Goal: Task Accomplishment & Management: Complete application form

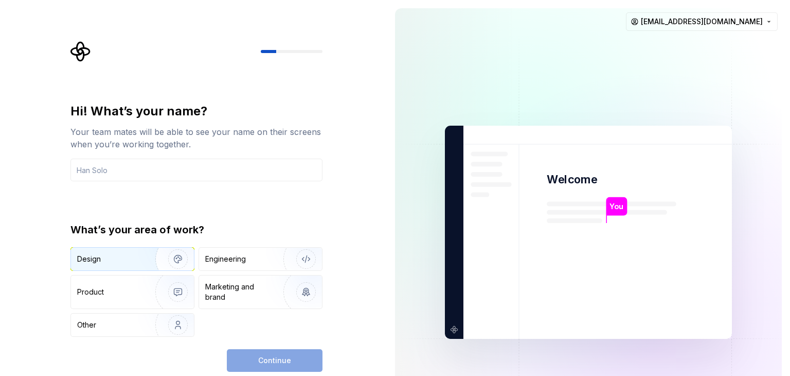
click at [120, 264] on div "Design" at bounding box center [132, 259] width 123 height 23
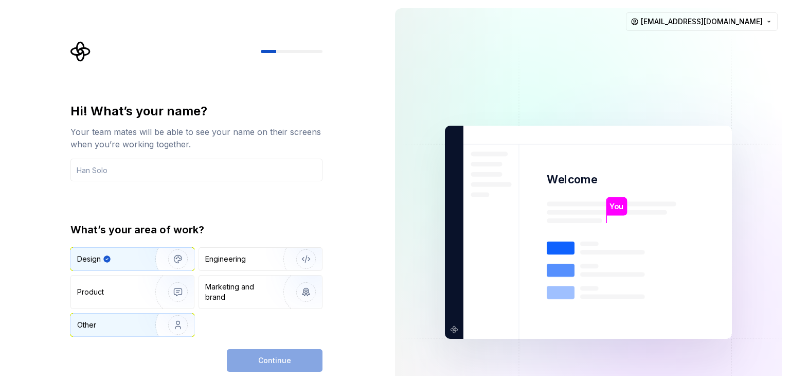
click at [110, 318] on div "Other" at bounding box center [132, 324] width 123 height 23
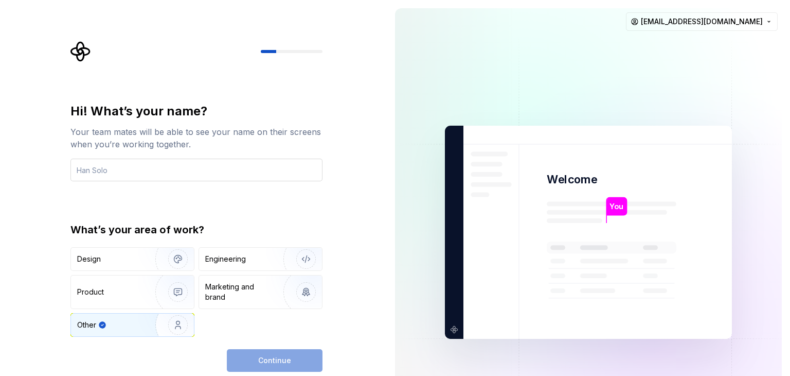
click at [160, 171] on input "text" at bounding box center [197, 170] width 252 height 23
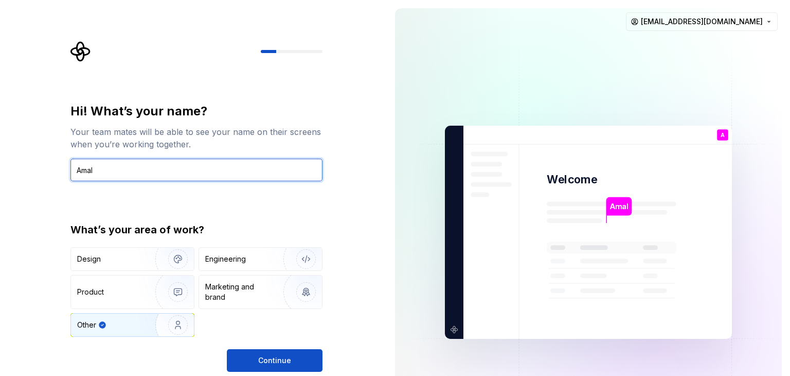
type input "Amal"
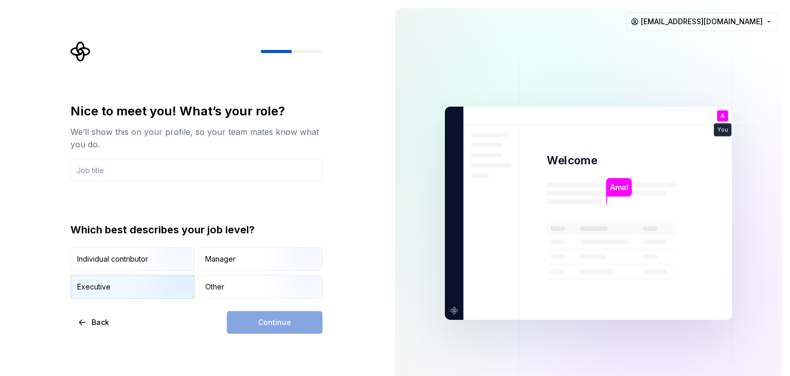
click at [142, 281] on img "button" at bounding box center [169, 299] width 66 height 69
click at [138, 263] on img "button" at bounding box center [169, 271] width 66 height 69
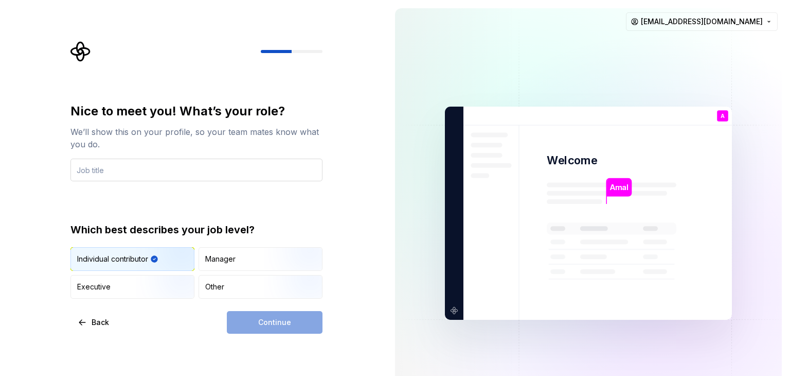
click at [139, 180] on input "text" at bounding box center [197, 170] width 252 height 23
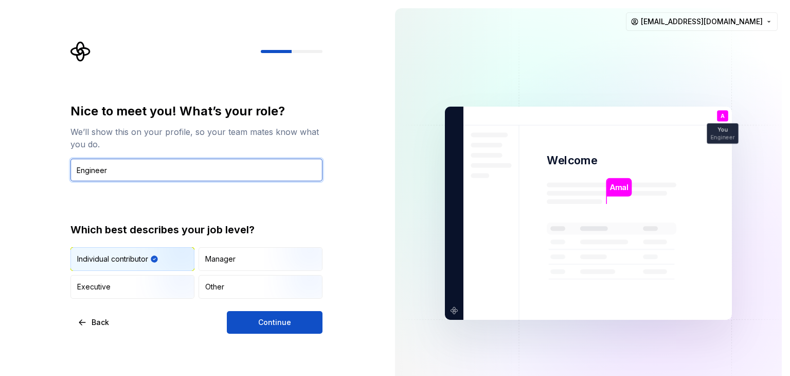
type input "Engineer"
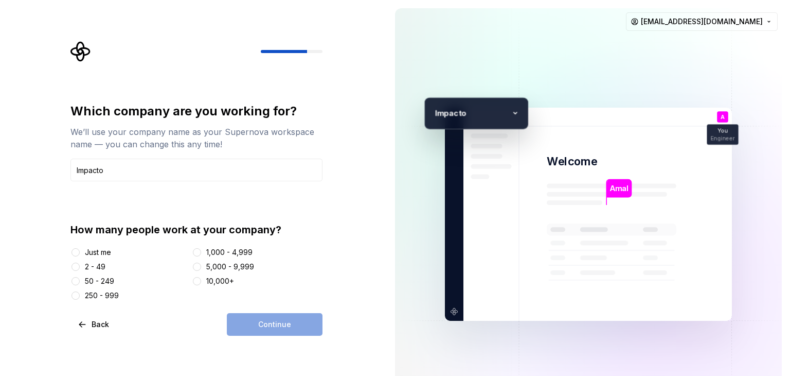
type input "Impacto"
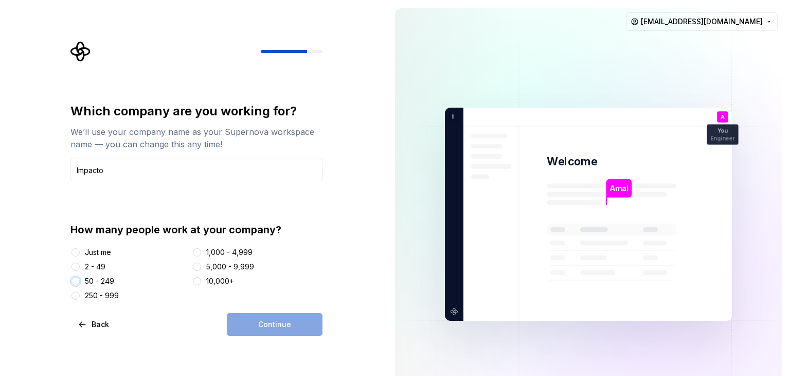
click at [74, 279] on button "50 - 249" at bounding box center [76, 281] width 8 height 8
click at [259, 316] on button "Continue" at bounding box center [275, 324] width 96 height 23
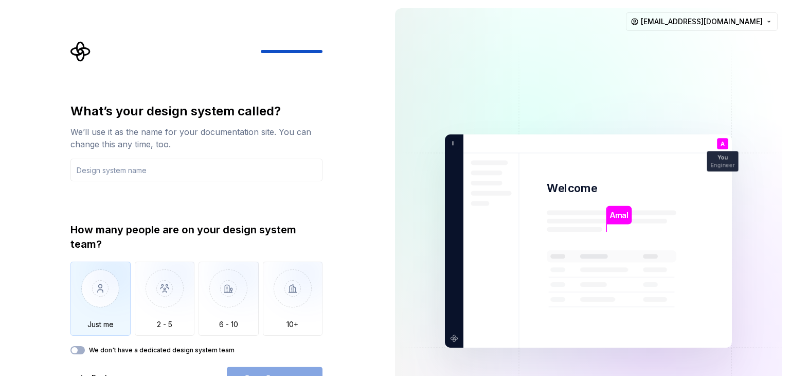
click at [111, 280] on img "button" at bounding box center [101, 295] width 60 height 69
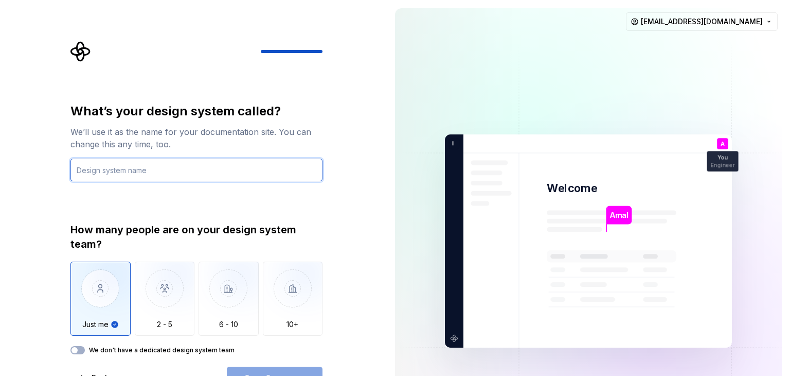
click at [124, 174] on input "text" at bounding box center [197, 170] width 252 height 23
type input "LOS"
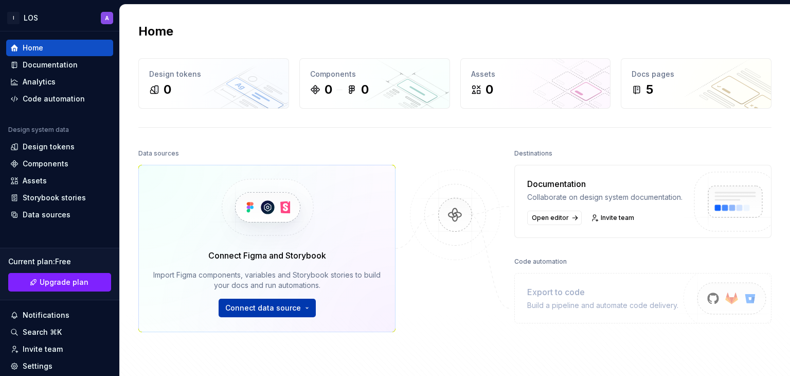
click at [274, 307] on html "I LOS A Home Documentation Analytics Code automation Design system data Design …" at bounding box center [395, 188] width 790 height 376
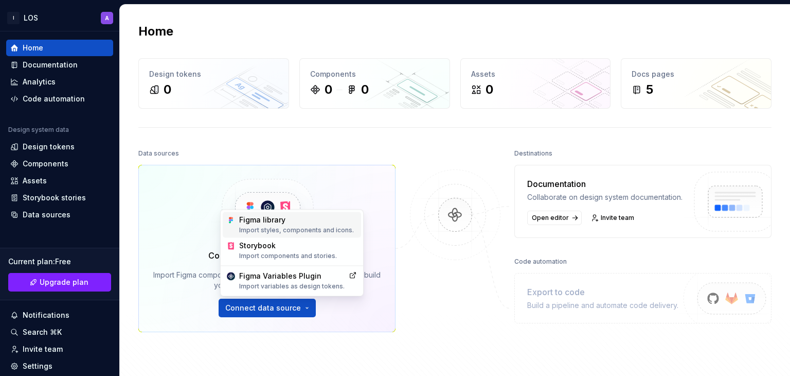
click at [255, 231] on div "Import styles, components and icons." at bounding box center [298, 230] width 118 height 8
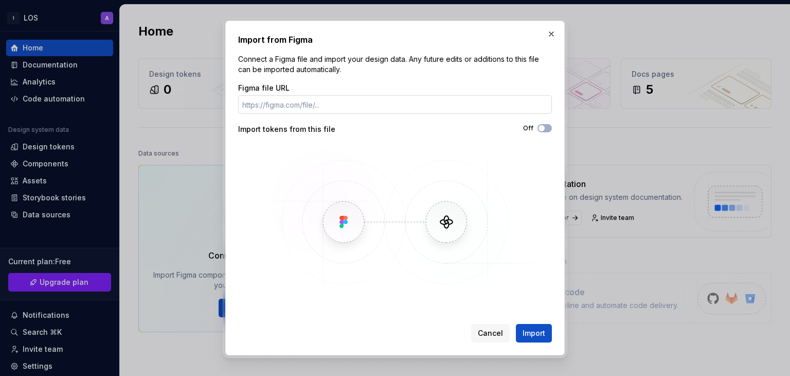
click at [303, 97] on input "Figma file URL" at bounding box center [395, 104] width 314 height 19
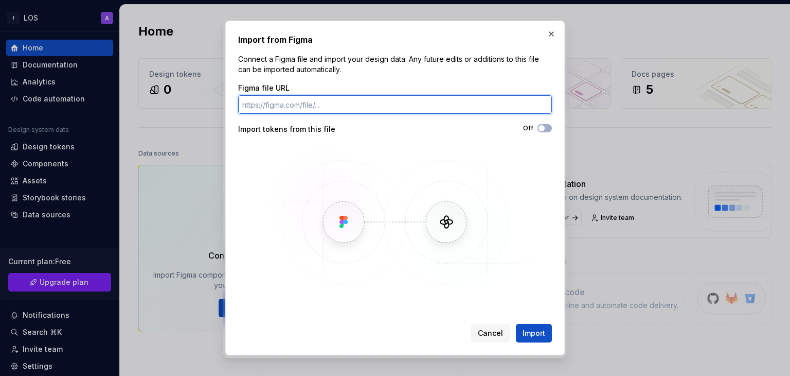
paste input "https://www.figma.com/design/Gj0qd1FJs8S1fQynqGq2Sc/Impacto-Loan-Origination-Sy…"
type input "https://www.figma.com/design/Gj0qd1FJs8S1fQynqGq2Sc/Impacto-Loan-Origination-Sy…"
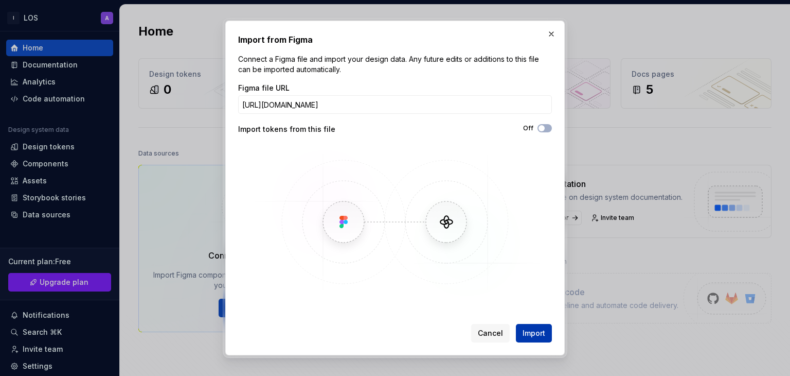
click at [525, 331] on span "Import" at bounding box center [534, 333] width 23 height 10
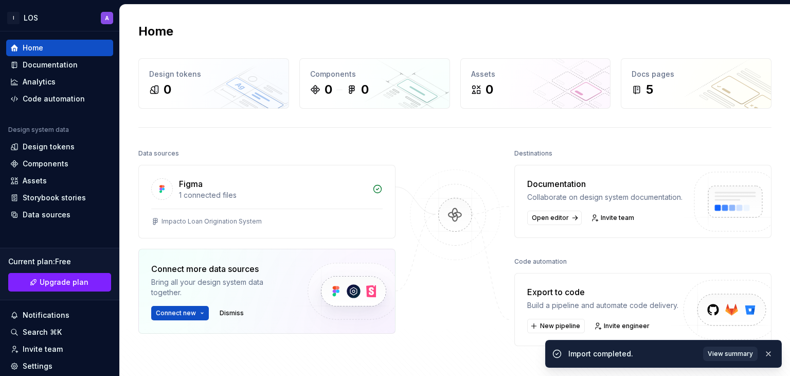
click at [721, 350] on span "View summary" at bounding box center [730, 353] width 45 height 8
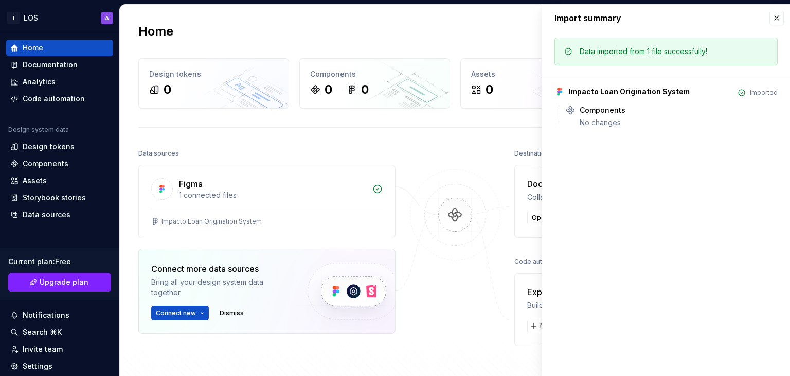
click at [443, 130] on div "Home Design tokens 0 Components 0 0 Assets 0 Docs pages 5 Data sources Figma 1 …" at bounding box center [455, 225] width 671 height 440
click at [776, 21] on button "button" at bounding box center [777, 18] width 14 height 14
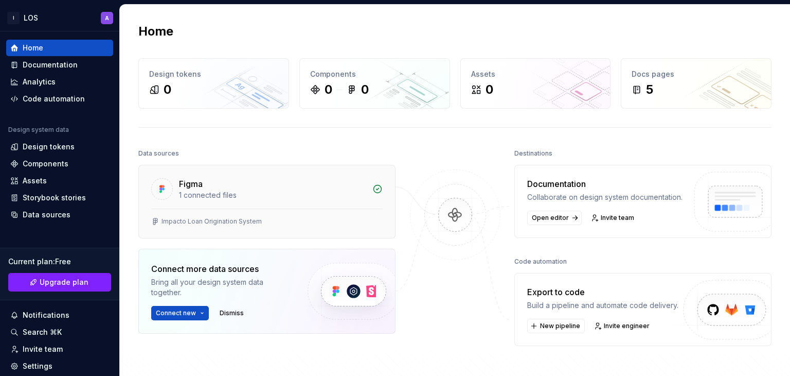
click at [218, 198] on div "1 connected files" at bounding box center [272, 195] width 187 height 10
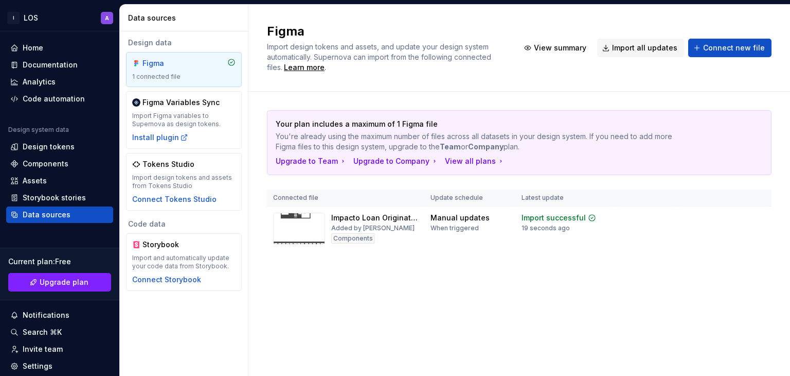
click at [200, 219] on div "Code data" at bounding box center [184, 224] width 116 height 10
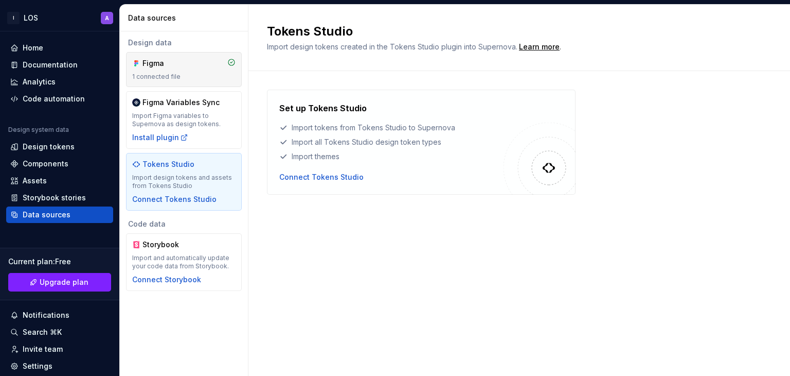
click at [162, 71] on div "Figma 1 connected file" at bounding box center [183, 69] width 103 height 23
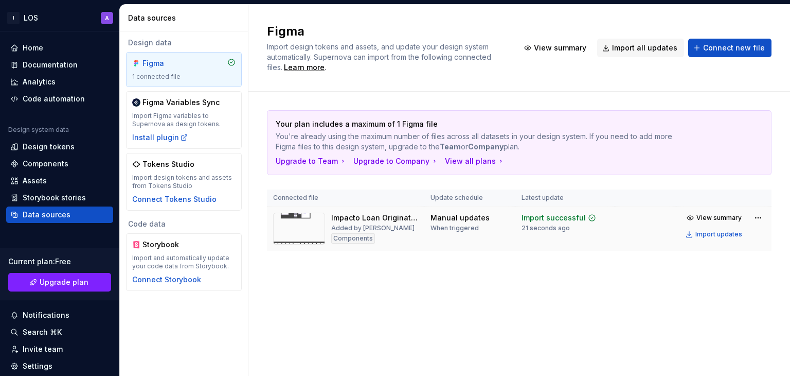
click at [297, 235] on img at bounding box center [299, 229] width 52 height 32
click at [706, 215] on span "View summary" at bounding box center [719, 218] width 45 height 8
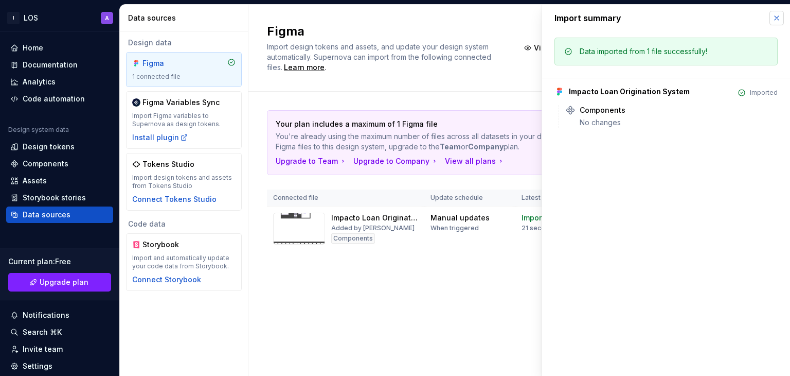
click at [777, 24] on button "button" at bounding box center [777, 18] width 14 height 14
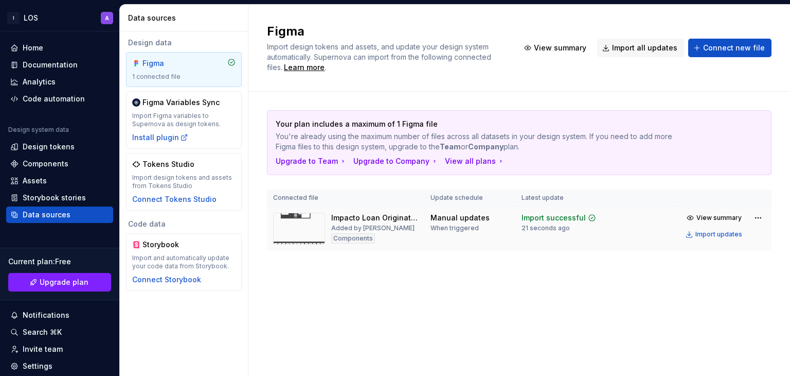
click at [306, 237] on img at bounding box center [299, 229] width 52 height 32
click at [303, 227] on img at bounding box center [299, 229] width 52 height 32
click at [314, 234] on img at bounding box center [299, 229] width 52 height 32
click at [354, 218] on div "Impacto Loan Origination System" at bounding box center [374, 218] width 87 height 10
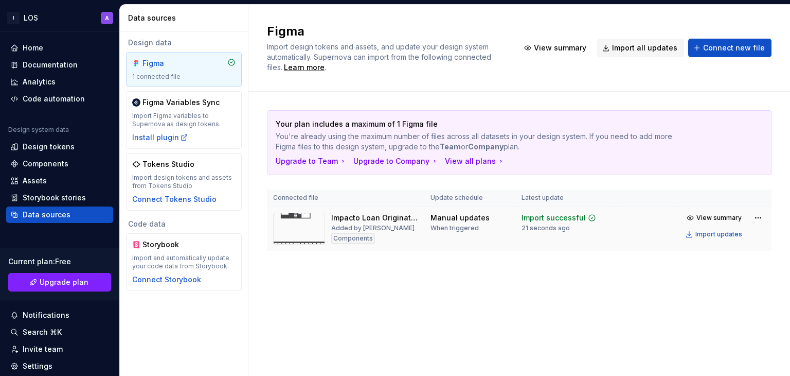
click at [371, 239] on div "Components" at bounding box center [353, 238] width 44 height 10
click at [354, 245] on td "Impacto Loan Origination System Added by Amal Components" at bounding box center [345, 228] width 157 height 45
click at [546, 213] on div "Import successful" at bounding box center [554, 218] width 64 height 10
click at [304, 219] on img at bounding box center [299, 229] width 52 height 32
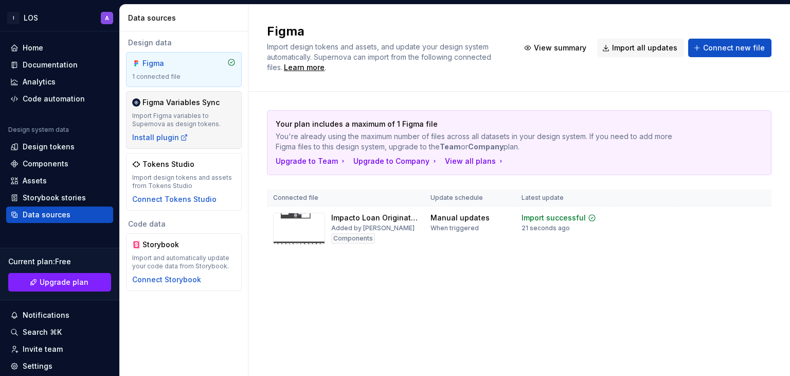
click at [196, 110] on div "Figma Variables Sync Import Figma variables to Supernova as design tokens. Inst…" at bounding box center [183, 119] width 103 height 45
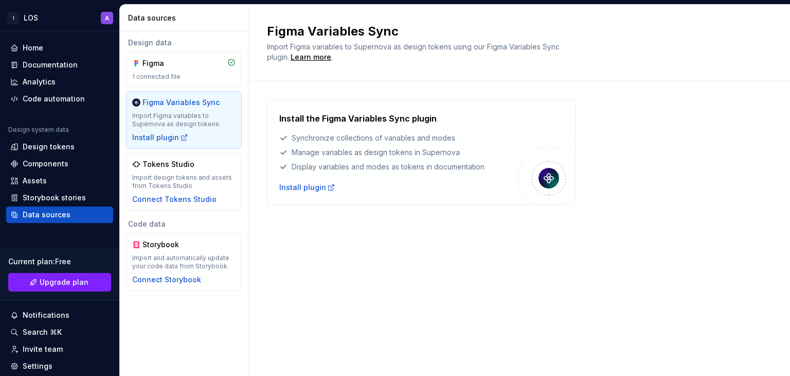
click at [165, 143] on div "Figma Variables Sync Import Figma variables to Supernova as design tokens. Inst…" at bounding box center [184, 120] width 116 height 58
click at [164, 136] on div "Install plugin" at bounding box center [160, 137] width 56 height 10
